Goal: Task Accomplishment & Management: Use online tool/utility

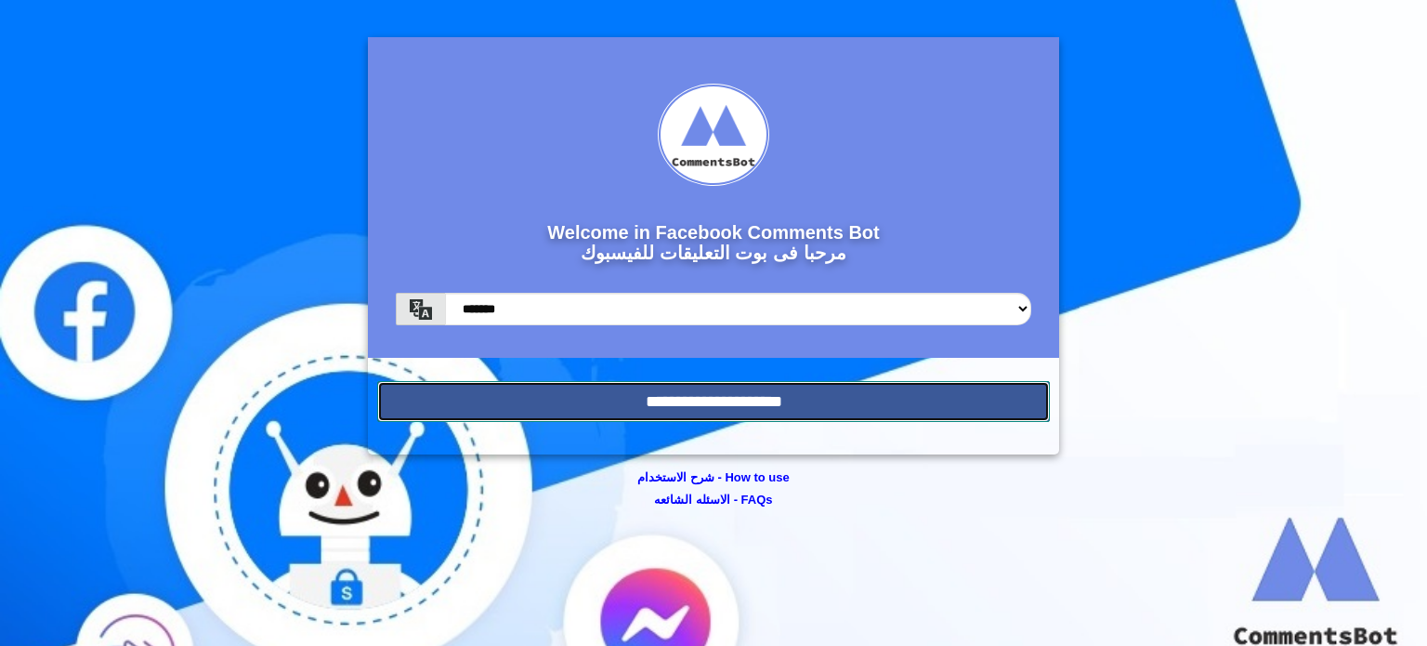
click at [598, 398] on input "**********" at bounding box center [713, 401] width 673 height 41
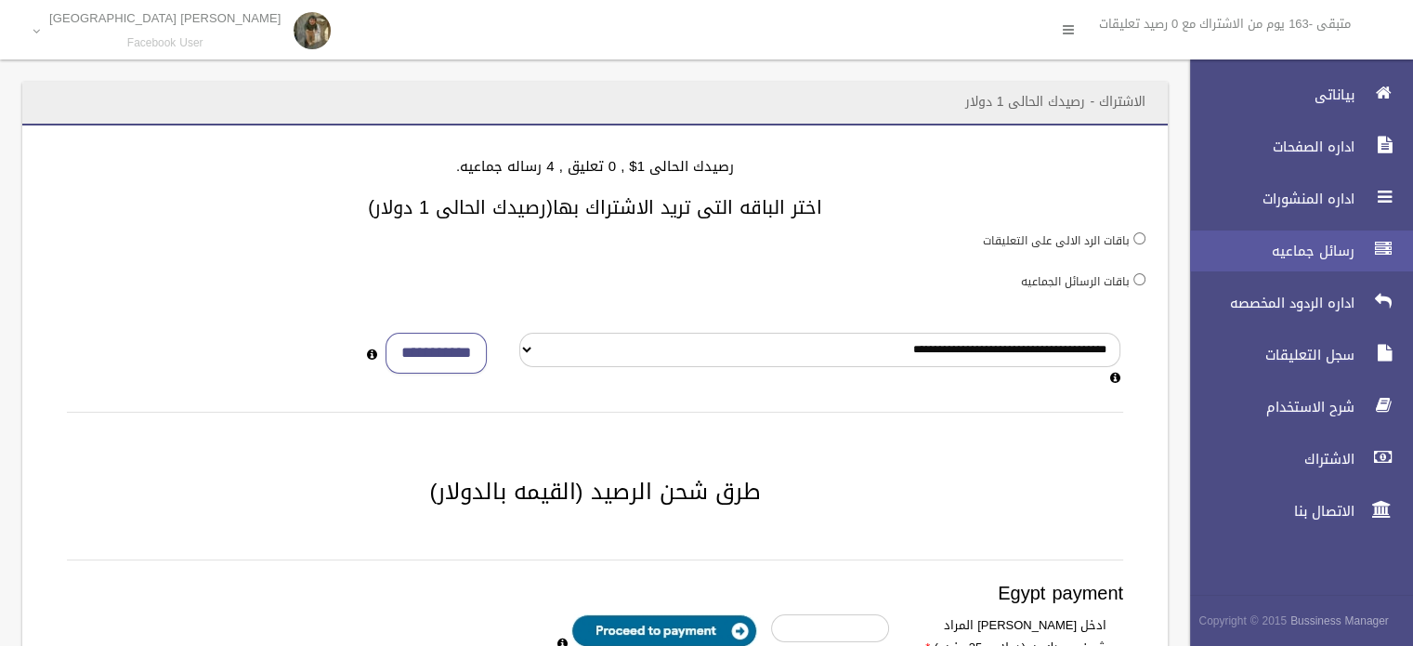
click at [1337, 256] on span "رسائل جماعيه" at bounding box center [1267, 251] width 186 height 19
